Goal: Task Accomplishment & Management: Use online tool/utility

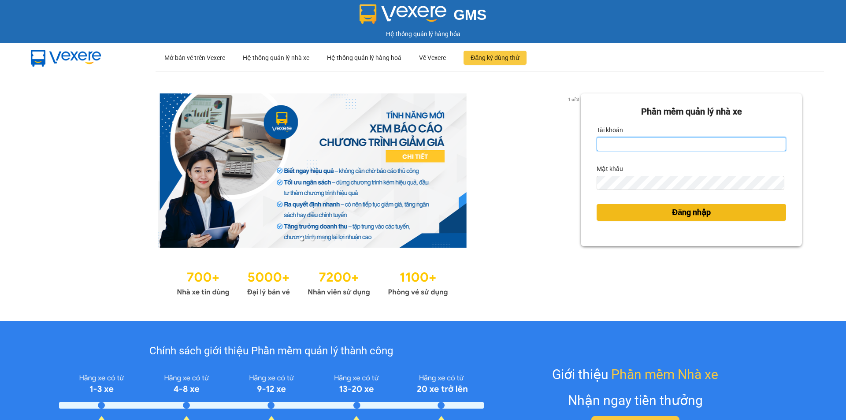
type input "an.tuantrung"
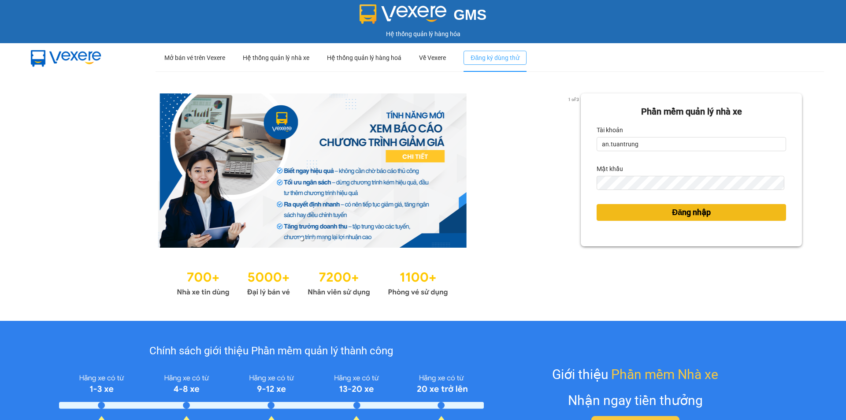
drag, startPoint x: 642, startPoint y: 215, endPoint x: 504, endPoint y: 58, distance: 209.1
click at [652, 213] on button "Đăng nhập" at bounding box center [690, 212] width 189 height 17
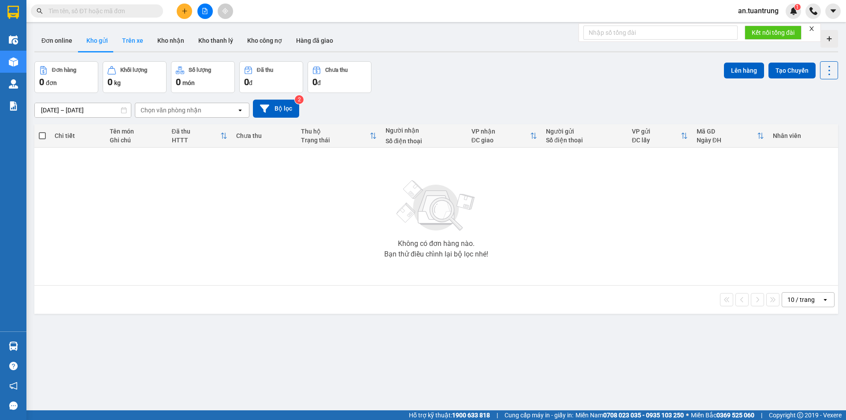
click at [134, 41] on button "Trên xe" at bounding box center [132, 40] width 35 height 21
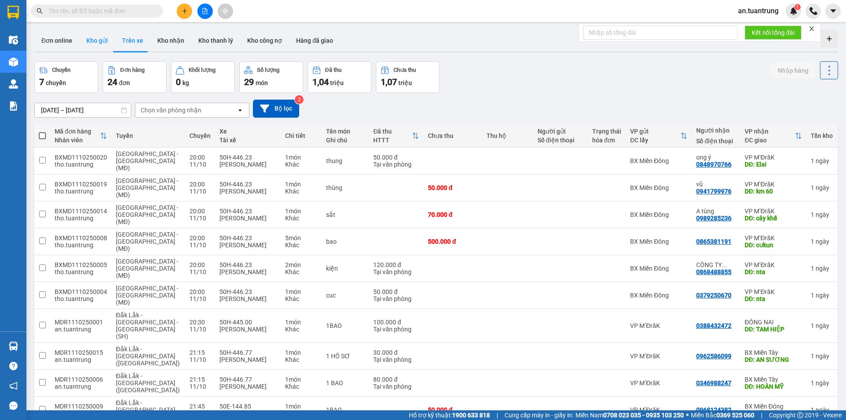
click at [92, 38] on button "Kho gửi" at bounding box center [97, 40] width 36 height 21
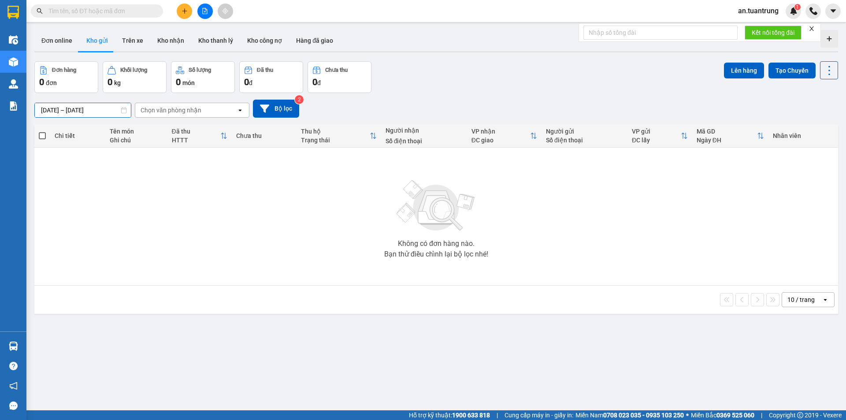
click at [58, 110] on input "[DATE] – [DATE]" at bounding box center [83, 110] width 96 height 14
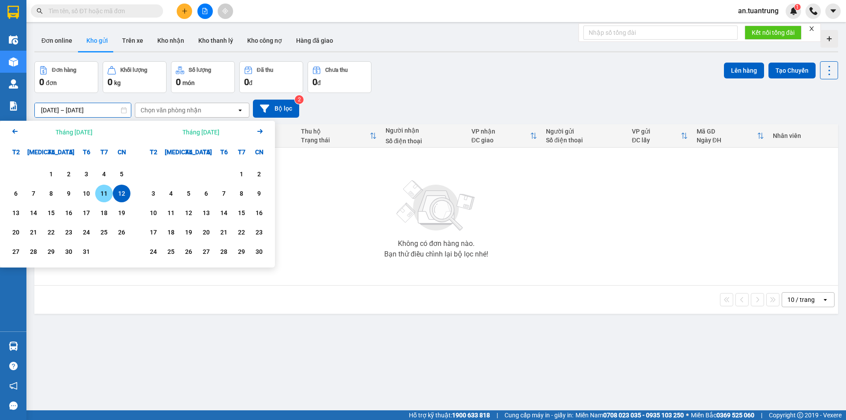
click at [100, 192] on div "11" at bounding box center [104, 193] width 12 height 11
click at [105, 195] on div "11" at bounding box center [104, 193] width 12 height 11
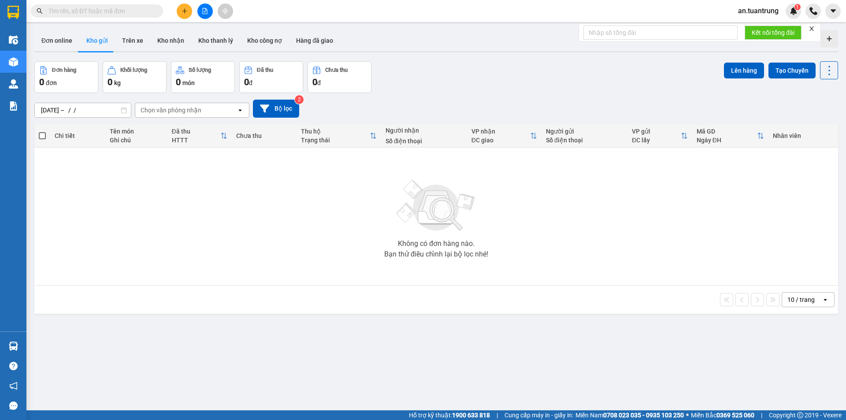
type input "[DATE] – [DATE]"
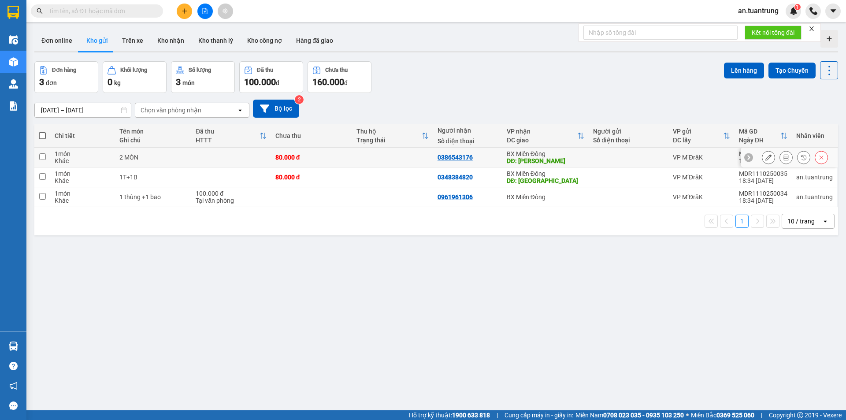
click at [370, 164] on td at bounding box center [392, 158] width 81 height 20
checkbox input "true"
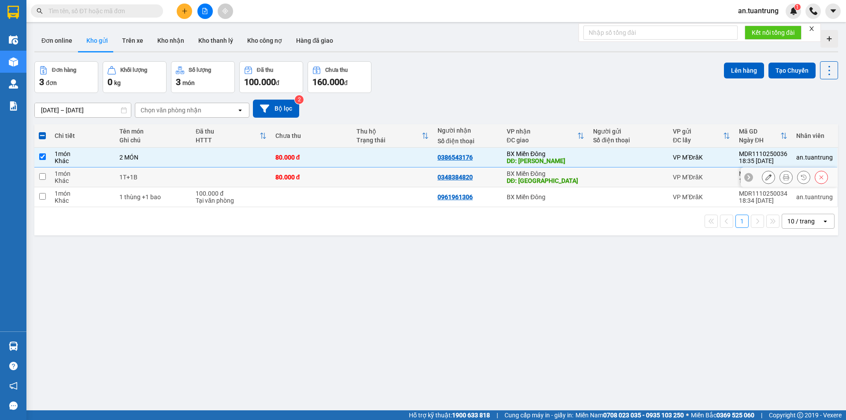
click at [370, 181] on td at bounding box center [392, 177] width 81 height 20
checkbox input "true"
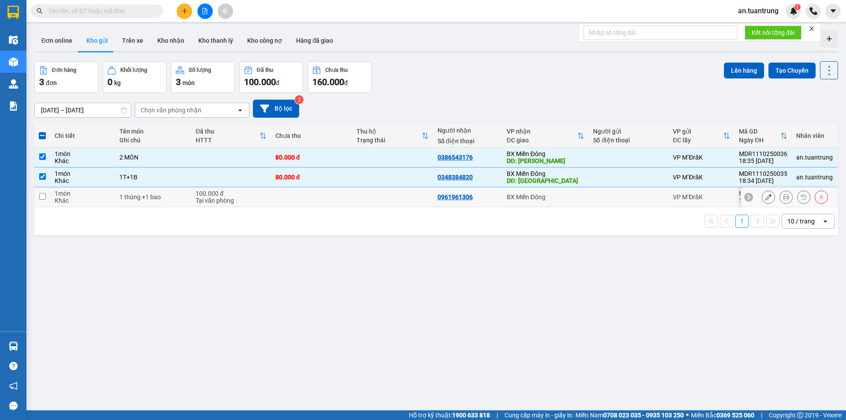
click at [370, 196] on td at bounding box center [392, 197] width 81 height 20
checkbox input "true"
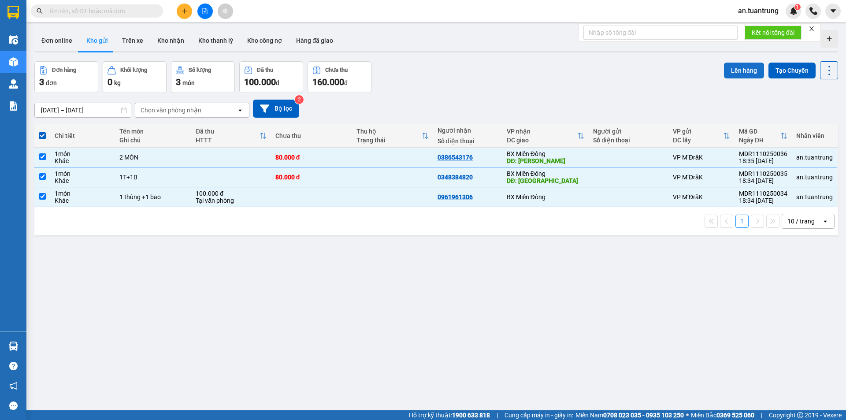
click at [739, 72] on button "Lên hàng" at bounding box center [744, 71] width 40 height 16
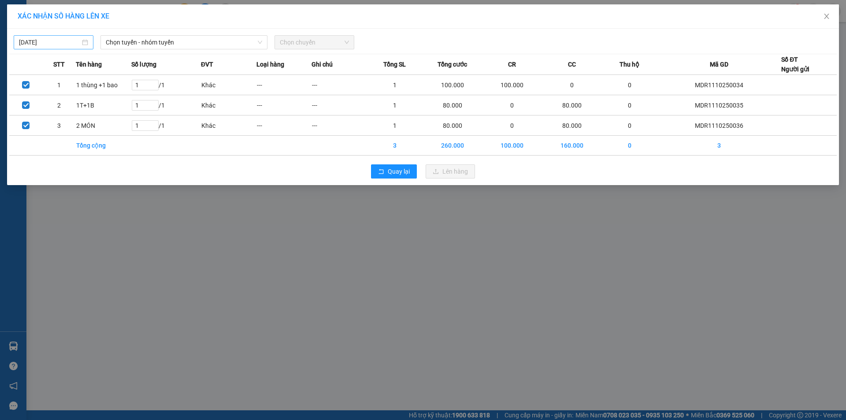
click at [68, 46] on input "[DATE]" at bounding box center [49, 42] width 61 height 10
click at [122, 106] on div "11" at bounding box center [122, 106] width 11 height 11
type input "[DATE]"
click at [169, 41] on span "Chọn tuyến - nhóm tuyến" at bounding box center [184, 42] width 156 height 13
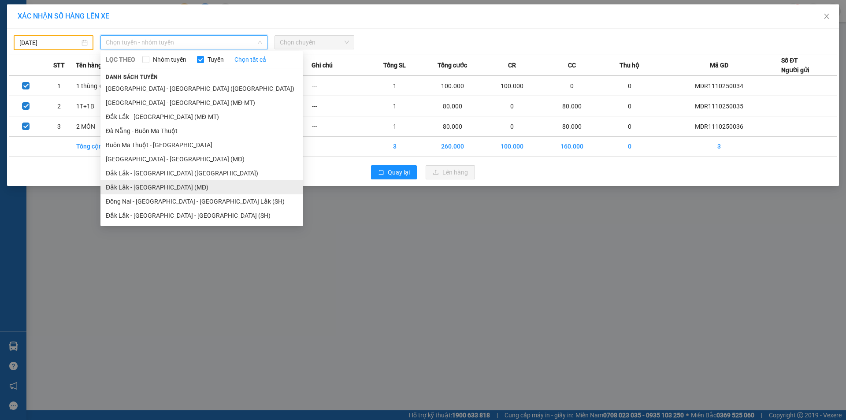
drag, startPoint x: 160, startPoint y: 187, endPoint x: 174, endPoint y: 170, distance: 21.7
click at [160, 187] on li "Đắk Lắk - [GEOGRAPHIC_DATA] (MĐ)" at bounding box center [201, 187] width 203 height 14
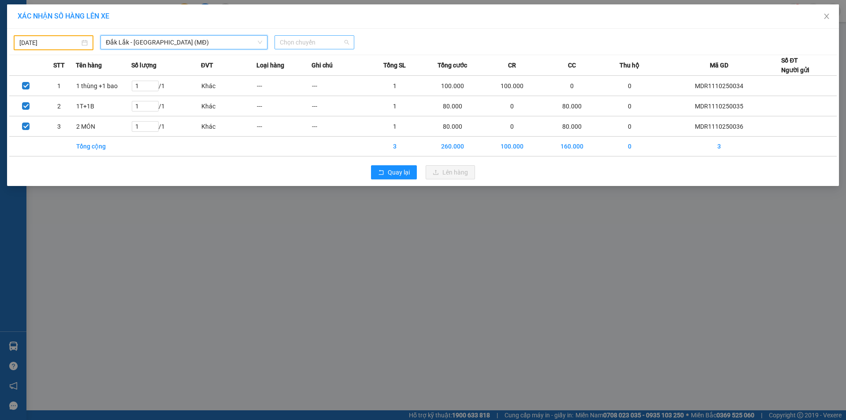
click at [299, 43] on span "Chọn chuyến" at bounding box center [314, 42] width 69 height 13
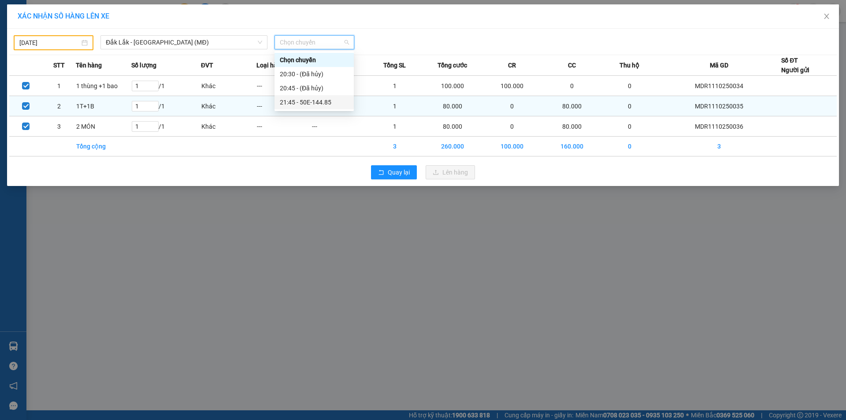
click at [311, 103] on div "21:45 - 50E-144.85" at bounding box center [314, 102] width 69 height 10
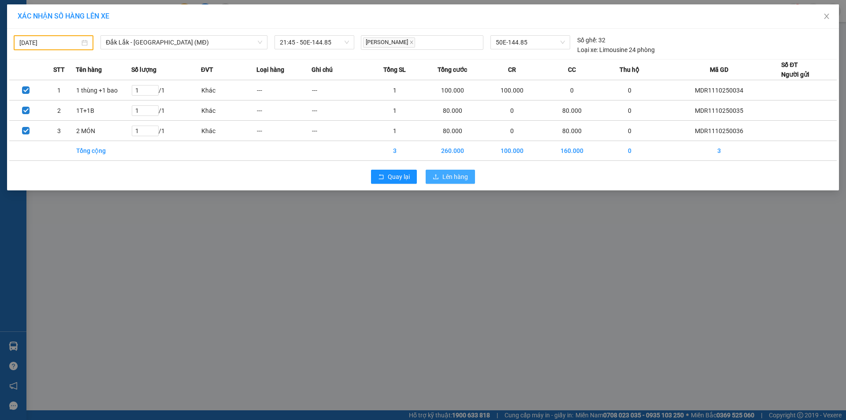
click at [449, 175] on span "Lên hàng" at bounding box center [455, 177] width 26 height 10
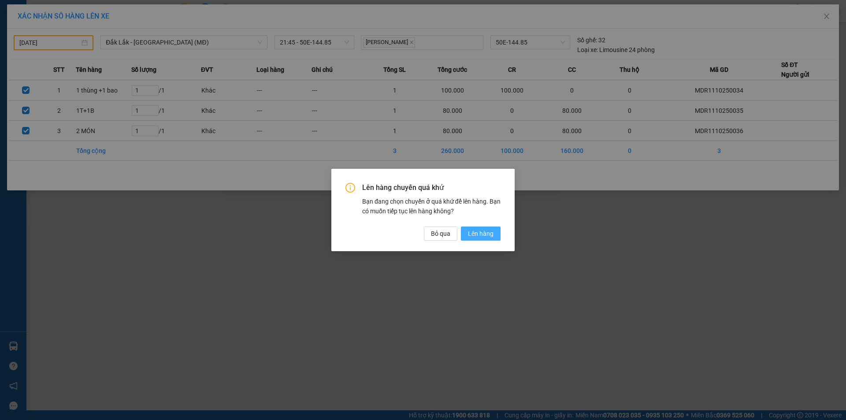
click at [486, 234] on span "Lên hàng" at bounding box center [481, 234] width 26 height 10
